Goal: Use online tool/utility: Utilize a website feature to perform a specific function

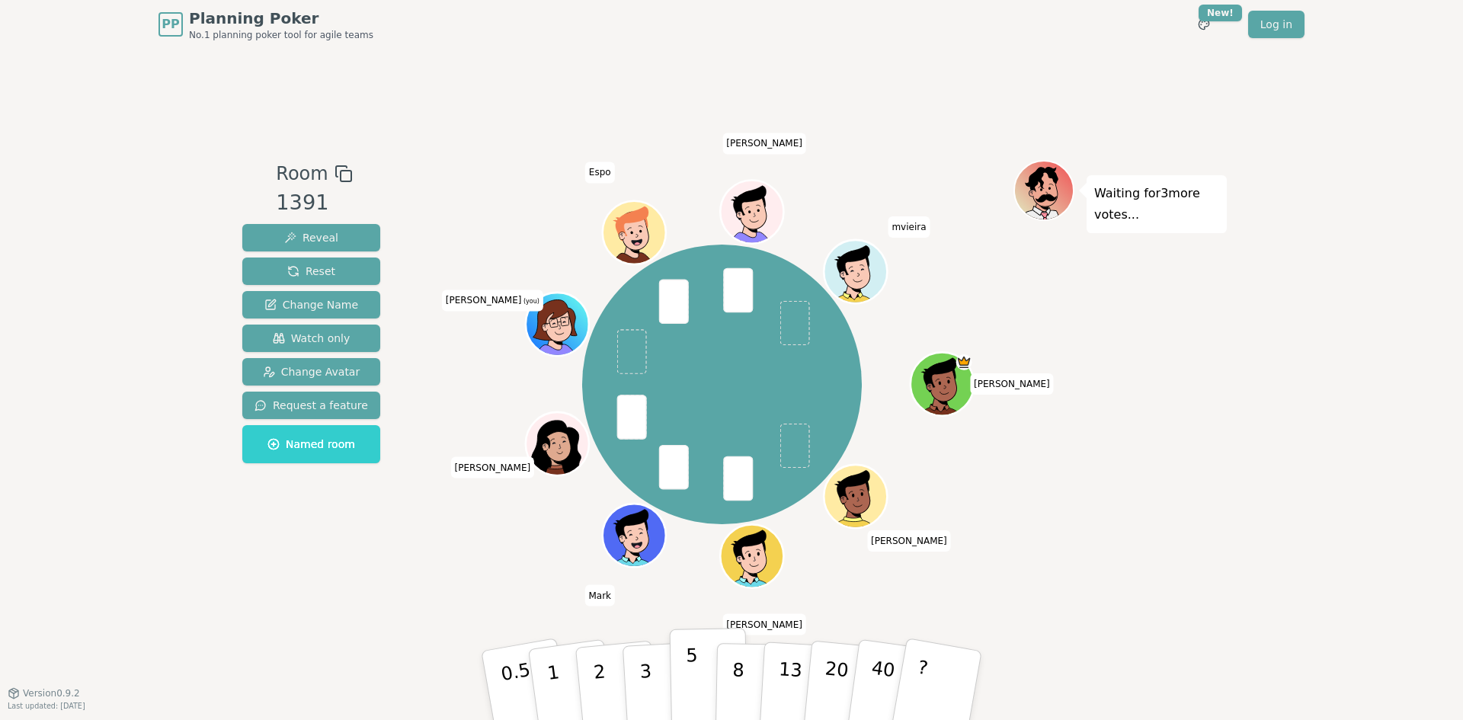
click at [700, 670] on button "5" at bounding box center [709, 686] width 78 height 116
click at [655, 670] on button "3" at bounding box center [663, 685] width 83 height 119
click at [685, 671] on button "5" at bounding box center [709, 686] width 78 height 116
click at [657, 680] on button "3" at bounding box center [663, 685] width 83 height 119
click at [686, 670] on p "5" at bounding box center [692, 686] width 13 height 82
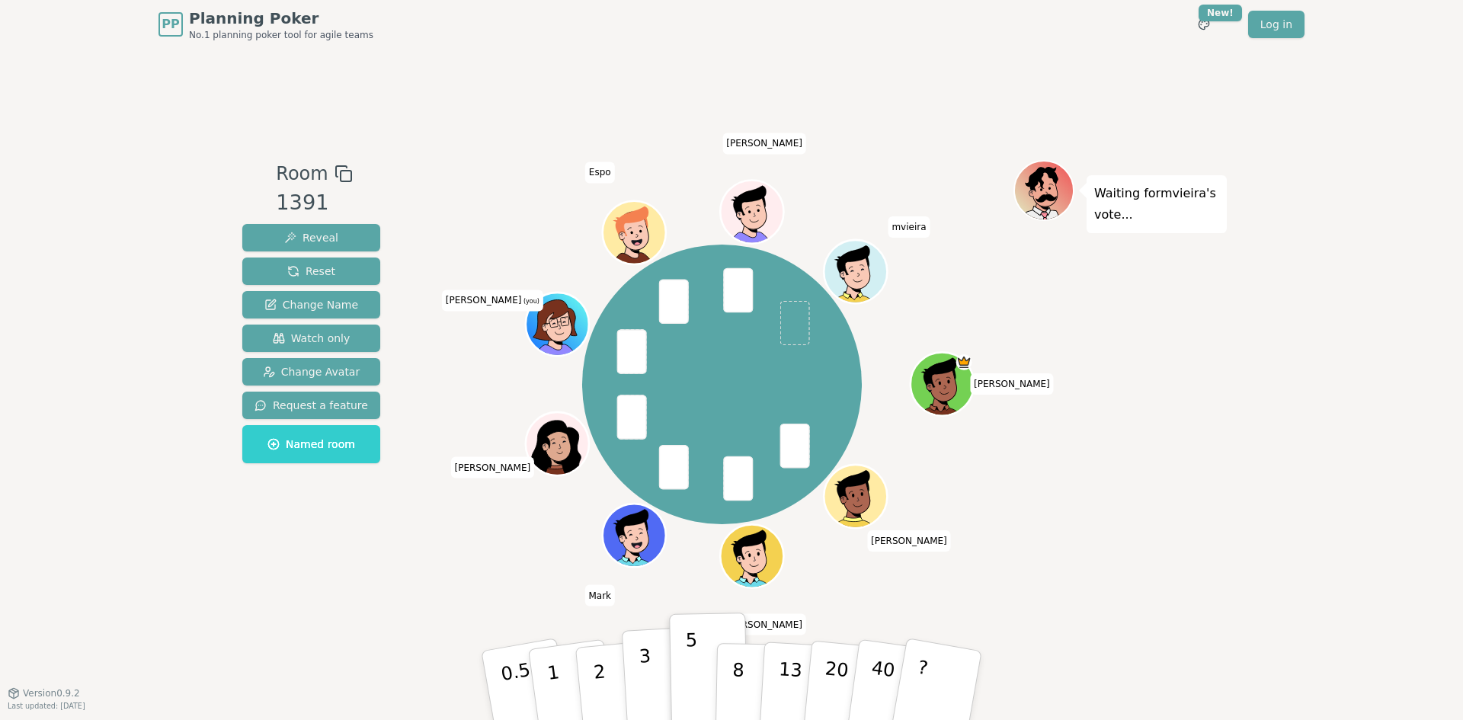
click at [664, 674] on button "3" at bounding box center [663, 685] width 83 height 119
click at [602, 696] on p "2" at bounding box center [601, 687] width 20 height 83
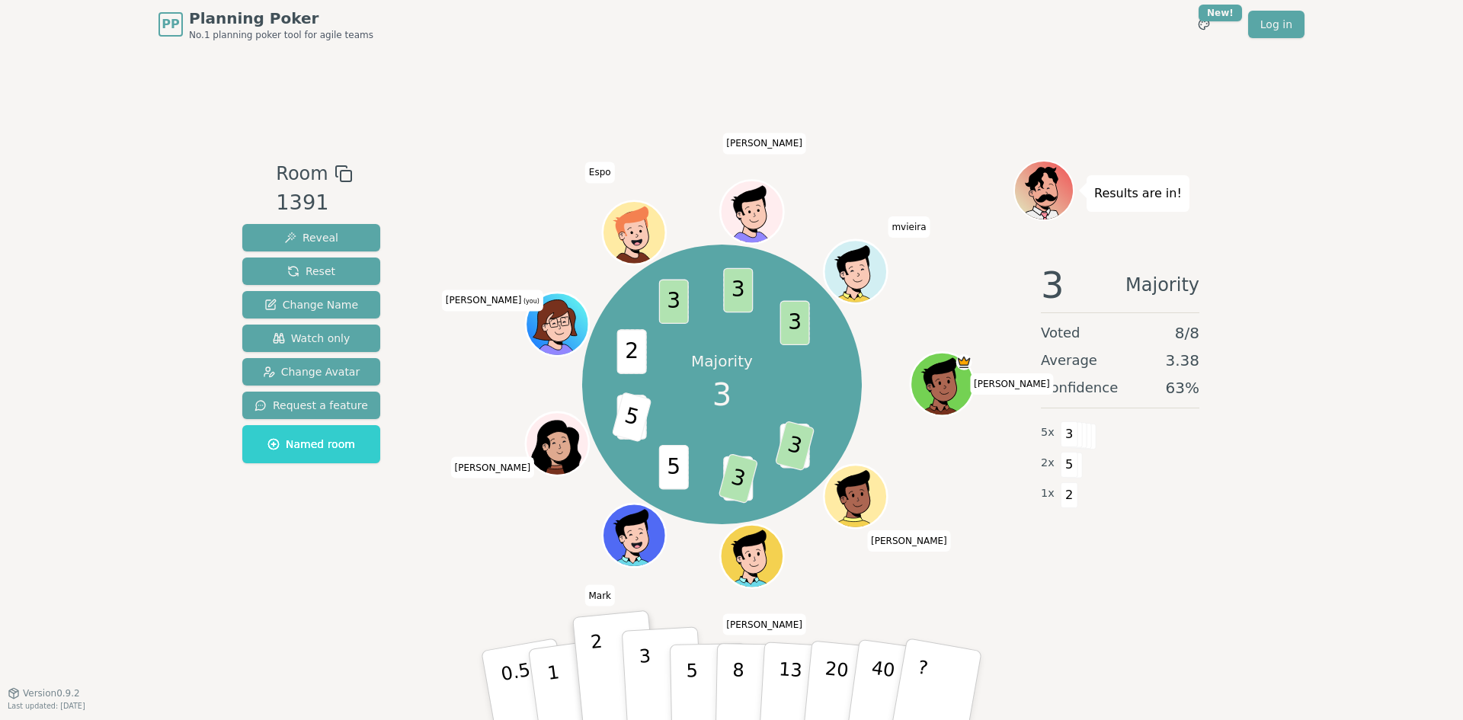
click at [645, 685] on p "3" at bounding box center [646, 686] width 17 height 83
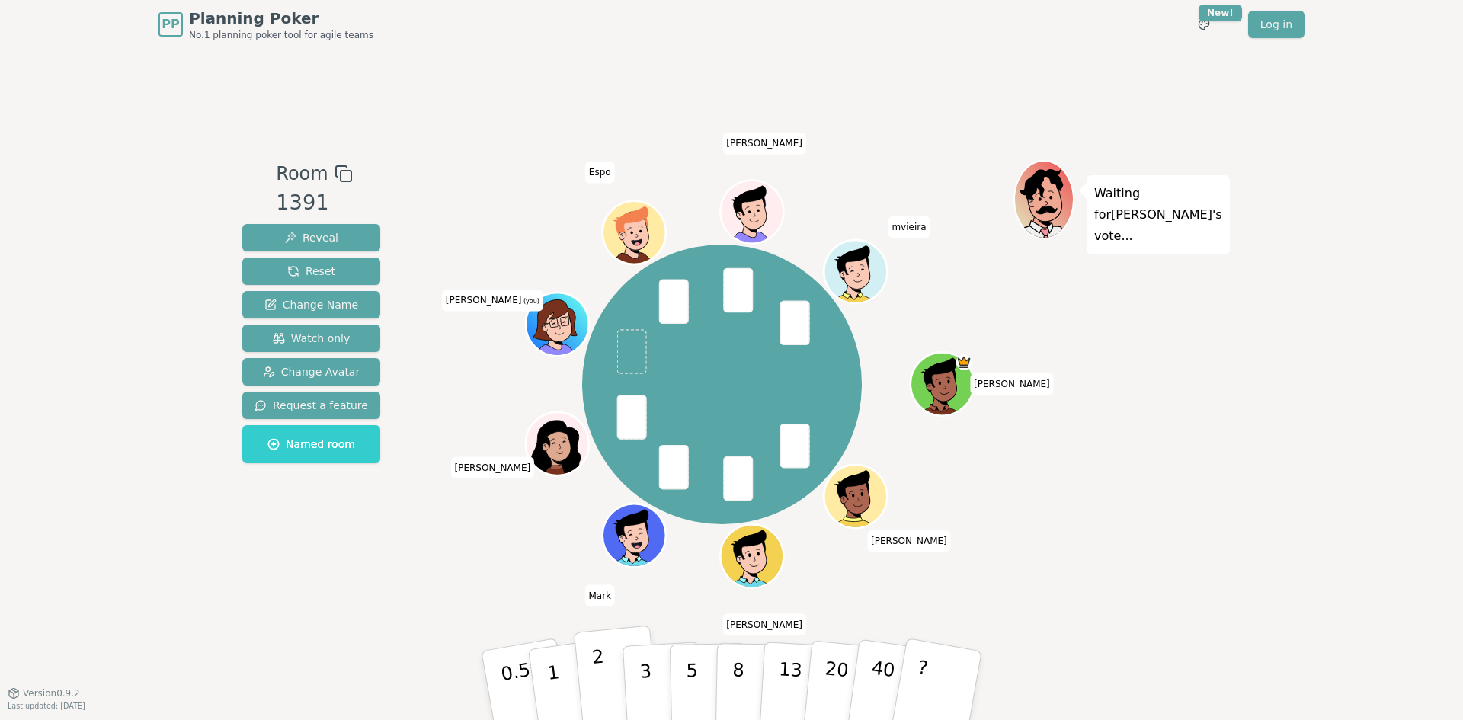
click at [615, 677] on button "2" at bounding box center [617, 685] width 87 height 121
click at [610, 670] on button "2" at bounding box center [617, 685] width 87 height 121
click at [603, 685] on p "2" at bounding box center [601, 687] width 20 height 83
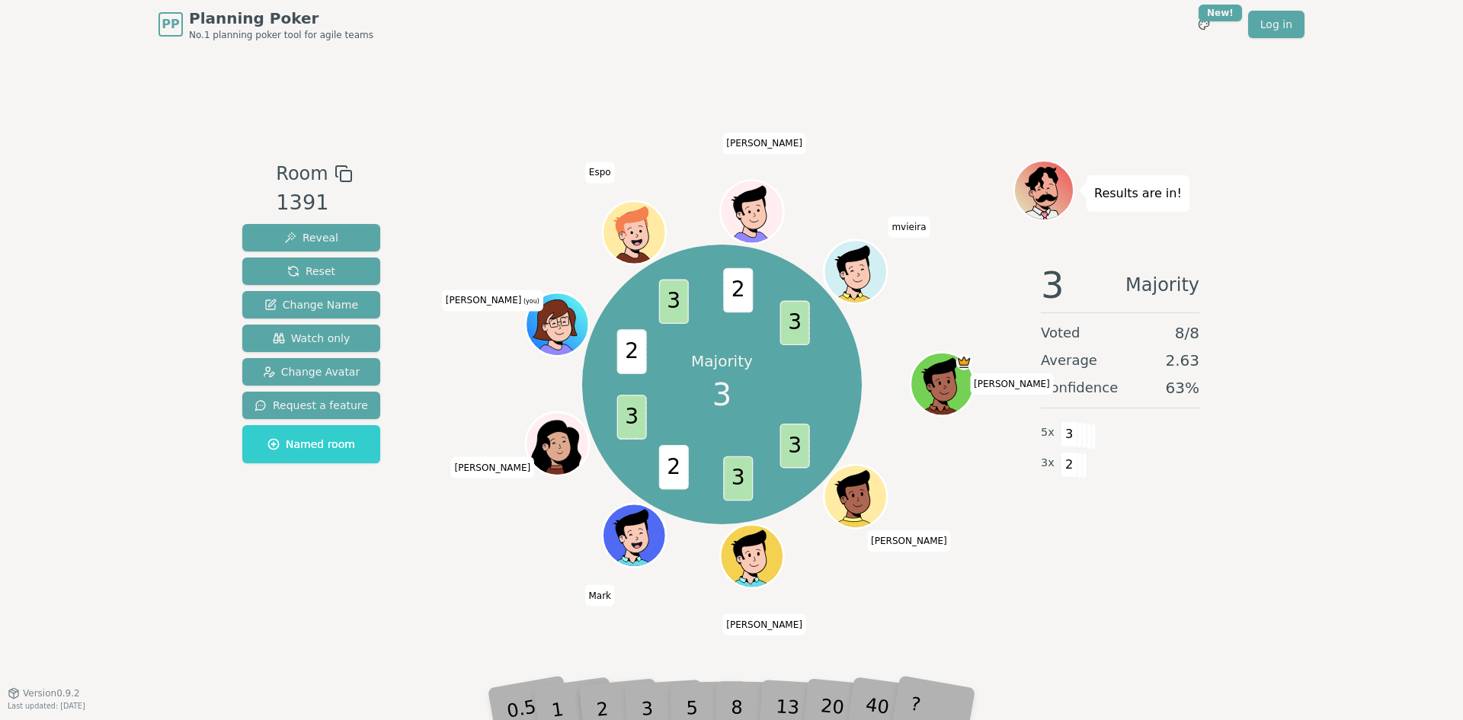
click at [649, 705] on div "3" at bounding box center [662, 685] width 49 height 56
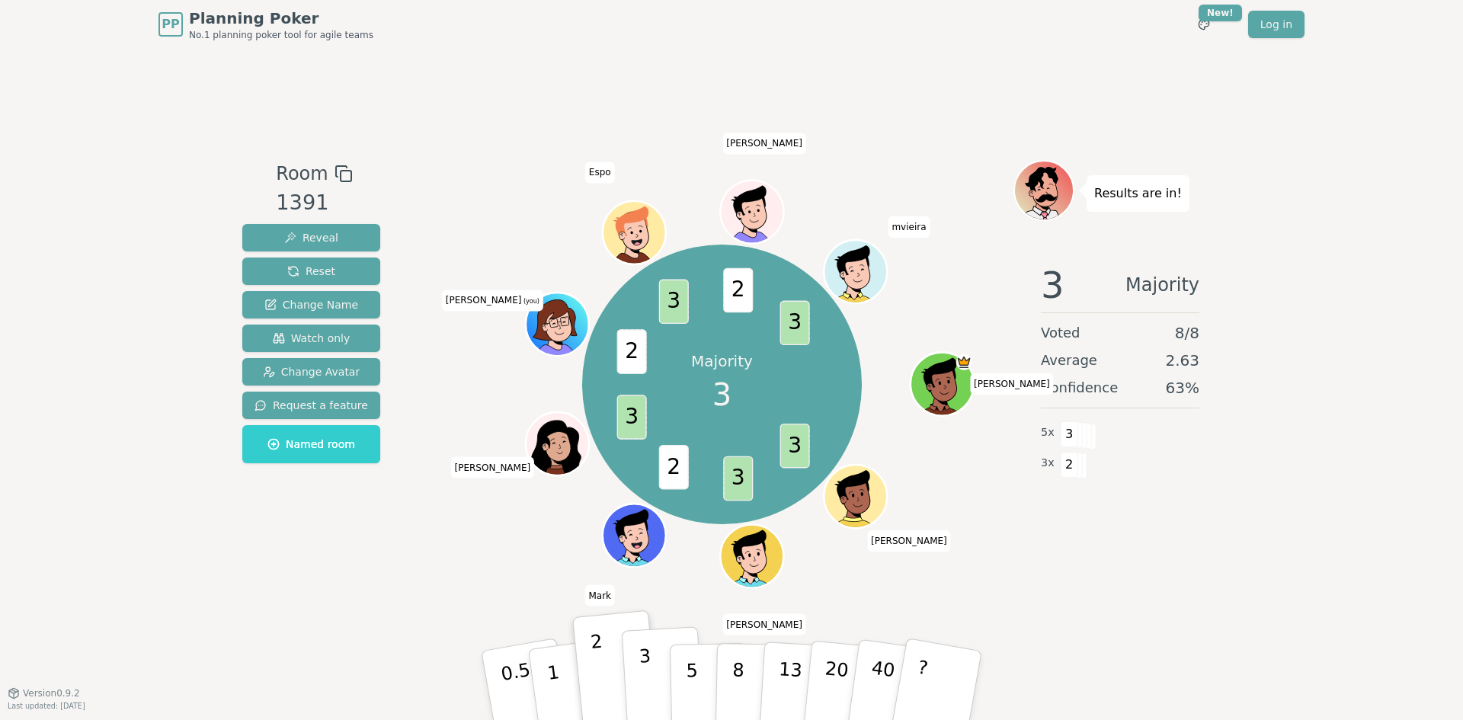
click at [645, 671] on p "3" at bounding box center [646, 686] width 17 height 83
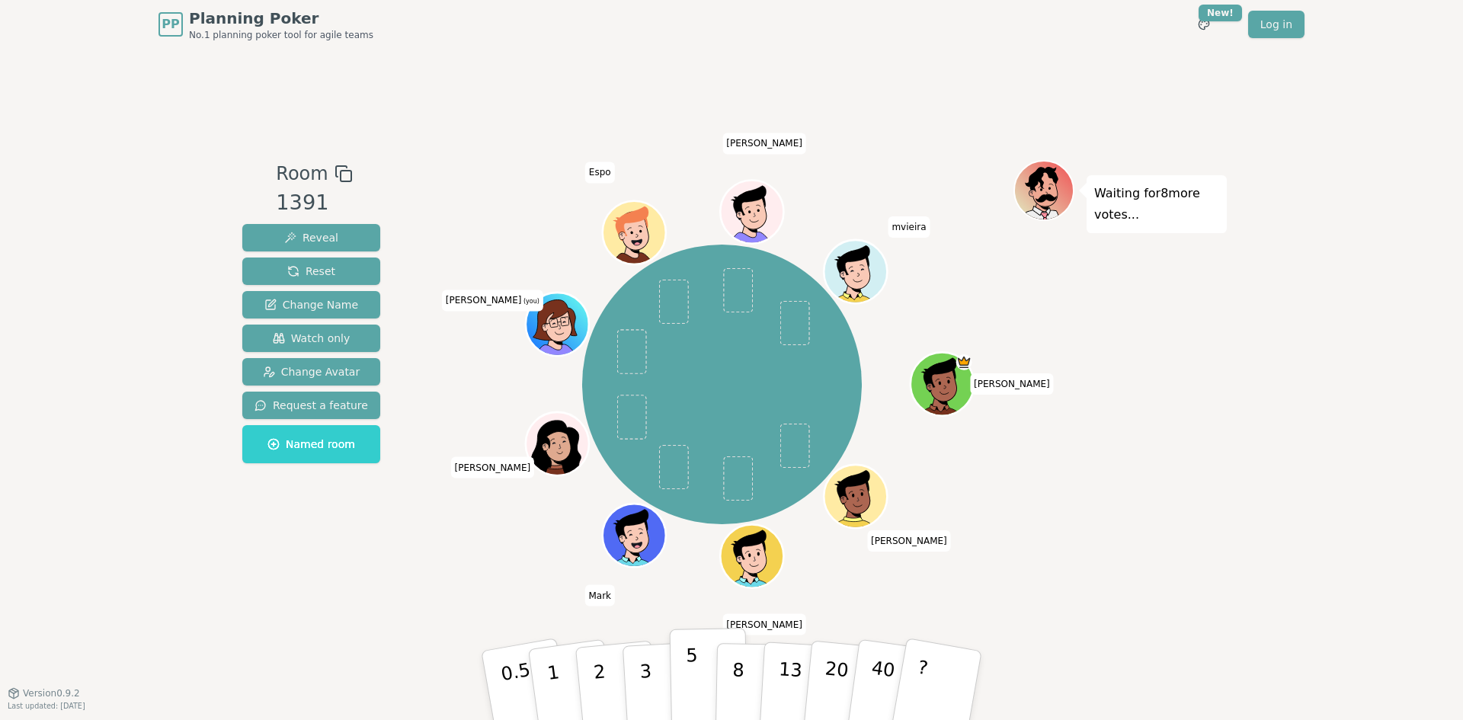
click at [682, 691] on button "5" at bounding box center [709, 686] width 78 height 116
click at [560, 693] on button "1" at bounding box center [571, 685] width 91 height 123
